Goal: Information Seeking & Learning: Learn about a topic

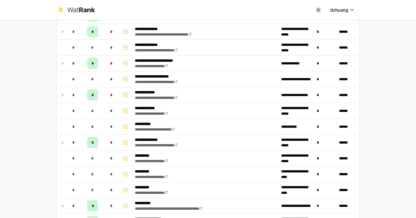
scroll to position [149, 0]
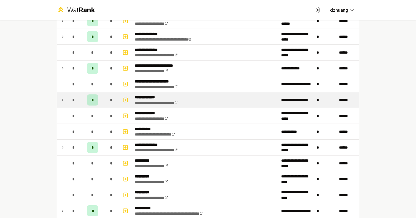
click at [68, 97] on div "*" at bounding box center [73, 99] width 11 height 11
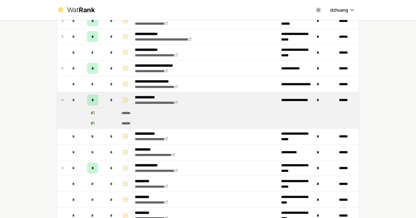
click at [68, 97] on div "*" at bounding box center [73, 99] width 11 height 11
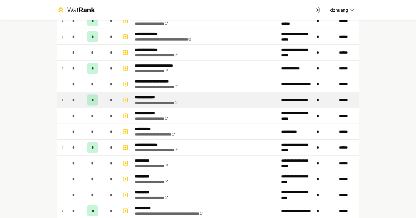
click at [68, 97] on div "*" at bounding box center [73, 99] width 11 height 11
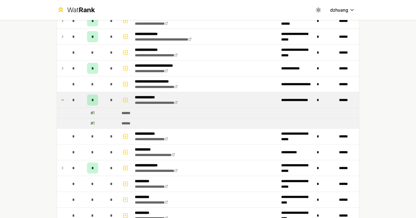
click at [68, 97] on div "*" at bounding box center [73, 99] width 11 height 11
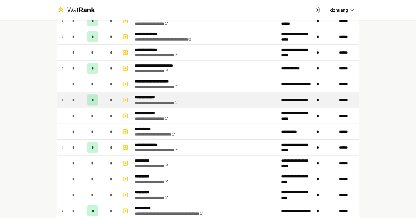
click at [68, 97] on div "*" at bounding box center [73, 99] width 11 height 11
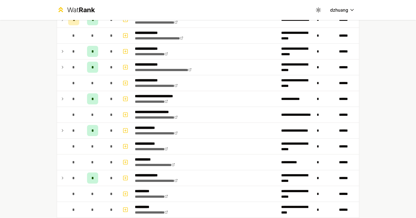
scroll to position [139, 0]
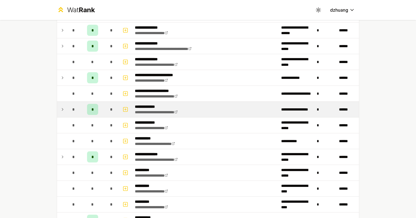
click at [61, 107] on icon at bounding box center [62, 109] width 4 height 7
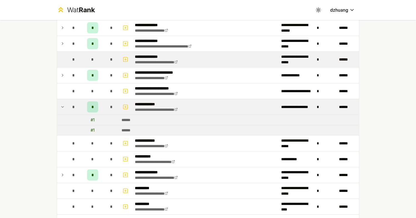
scroll to position [139, 0]
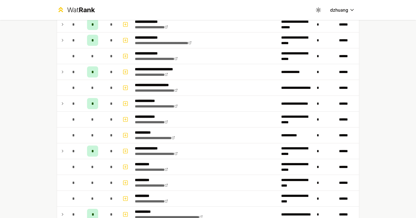
scroll to position [140, 0]
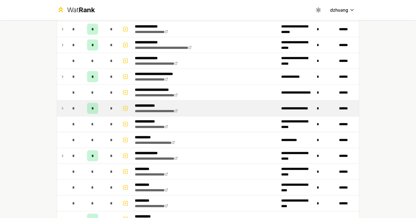
click at [60, 108] on icon at bounding box center [62, 108] width 4 height 7
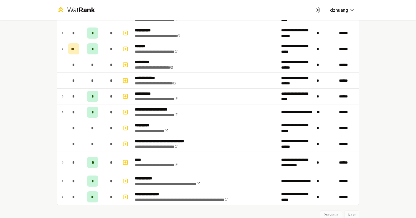
scroll to position [416, 0]
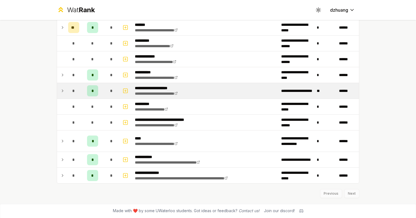
click at [98, 95] on td "*" at bounding box center [92, 91] width 22 height 16
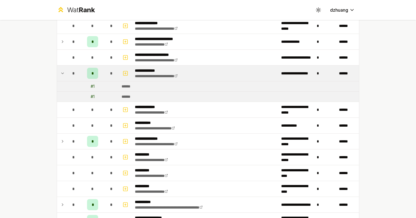
scroll to position [171, 0]
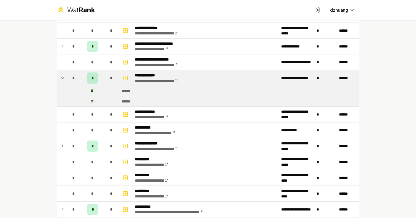
click at [104, 78] on td "*" at bounding box center [112, 78] width 16 height 16
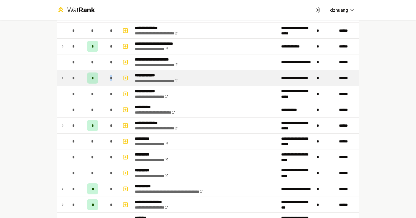
click at [104, 78] on td "*" at bounding box center [112, 78] width 16 height 16
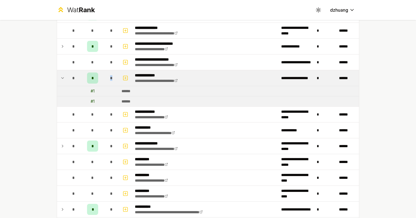
click at [104, 78] on td "*" at bounding box center [112, 78] width 16 height 16
